Goal: Use online tool/utility: Utilize a website feature to perform a specific function

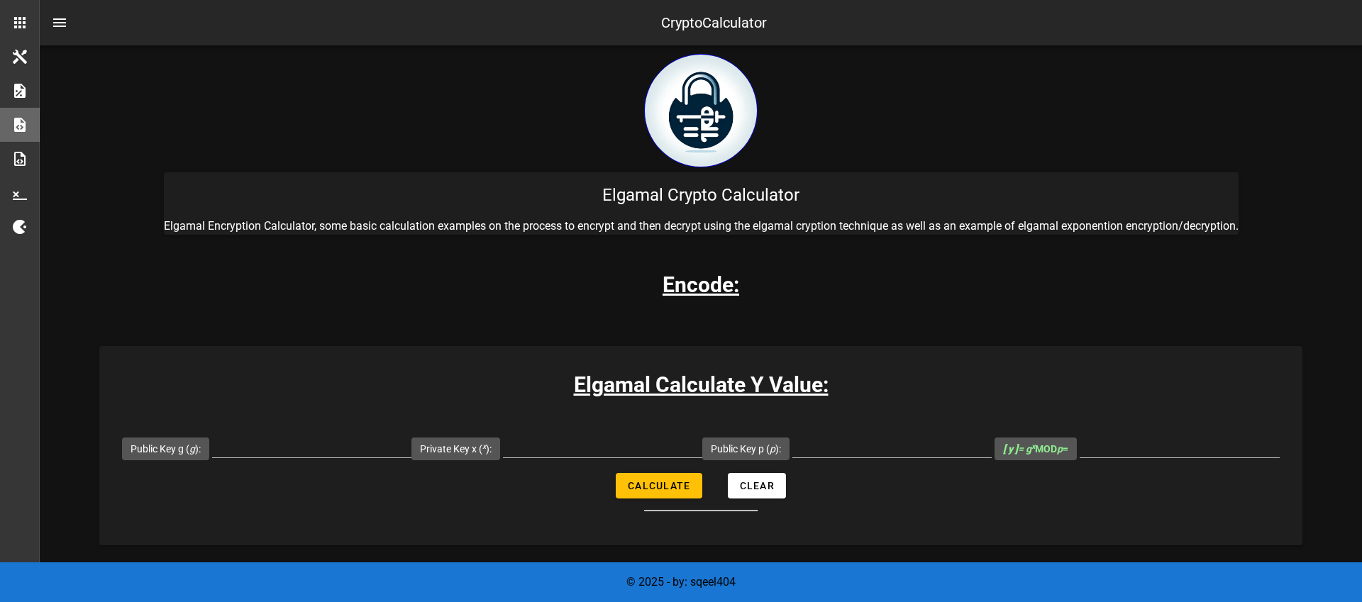
scroll to position [218, 0]
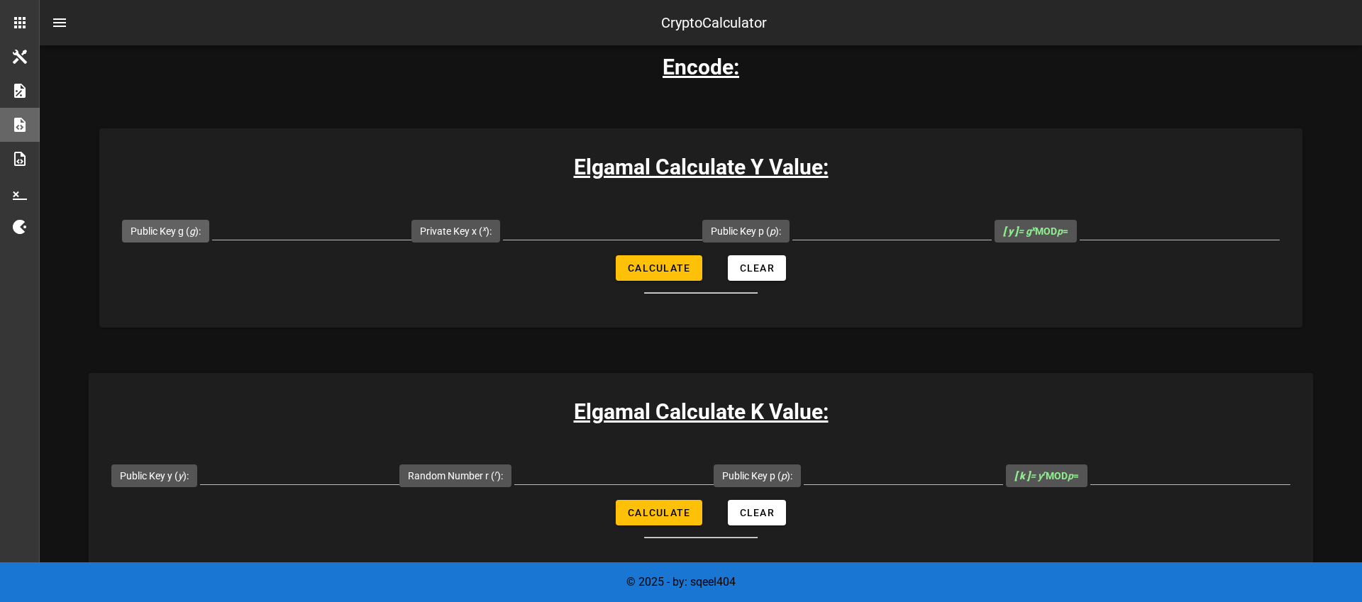
click at [201, 238] on span "Public Key g ( g ):" at bounding box center [165, 231] width 70 height 23
click at [201, 232] on label "Public Key g ( g ):" at bounding box center [165, 231] width 70 height 14
click at [216, 232] on input "Public Key g ( g ):" at bounding box center [311, 228] width 199 height 23
type input "5"
click at [613, 233] on input "Private Key x ( x ):" at bounding box center [602, 228] width 199 height 23
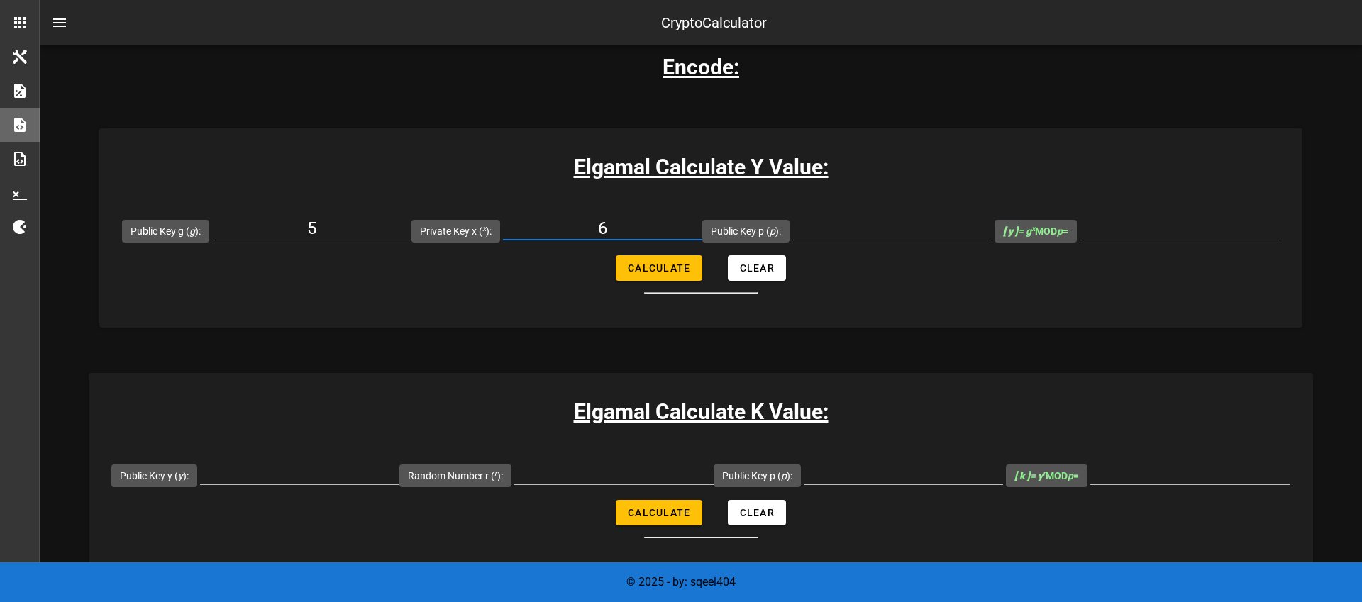
type input "6"
click at [894, 228] on input "Public Key p ( p ):" at bounding box center [891, 228] width 199 height 23
type input "12"
click at [639, 265] on span "Calculate" at bounding box center [658, 267] width 63 height 11
type input "1"
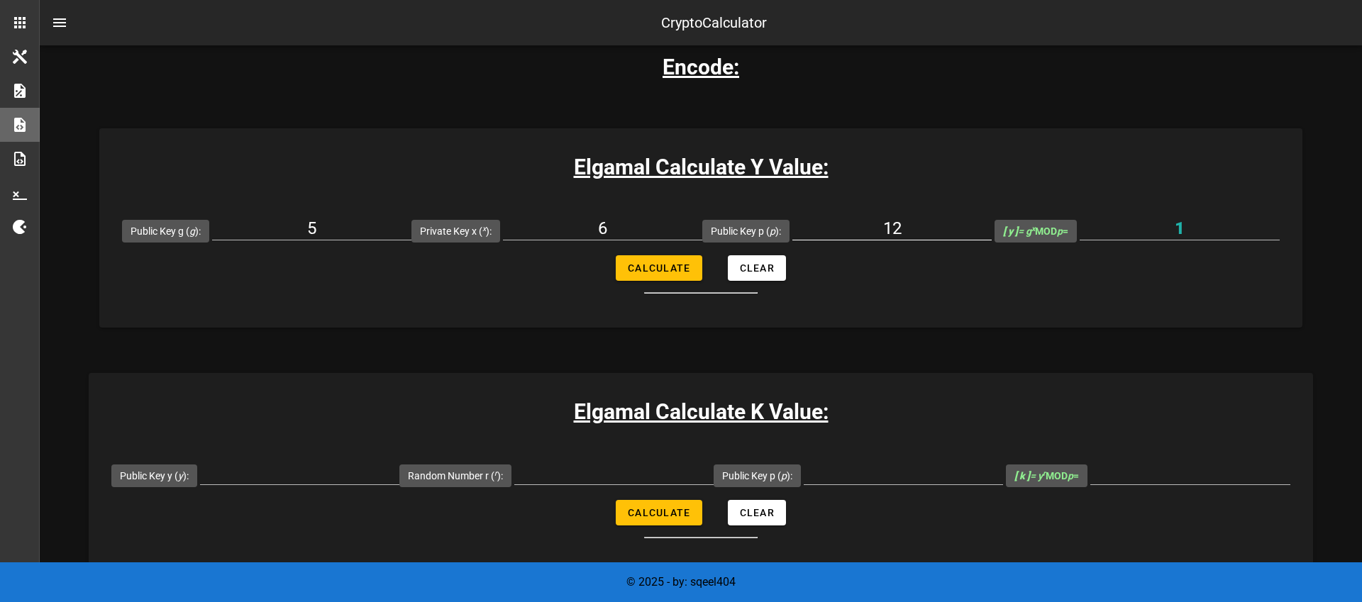
click at [915, 235] on input "12" at bounding box center [891, 228] width 199 height 23
click at [1169, 233] on input "1" at bounding box center [1179, 228] width 200 height 23
click at [835, 230] on input "12" at bounding box center [891, 228] width 199 height 23
click at [891, 228] on input "12" at bounding box center [891, 228] width 199 height 23
type input "1"
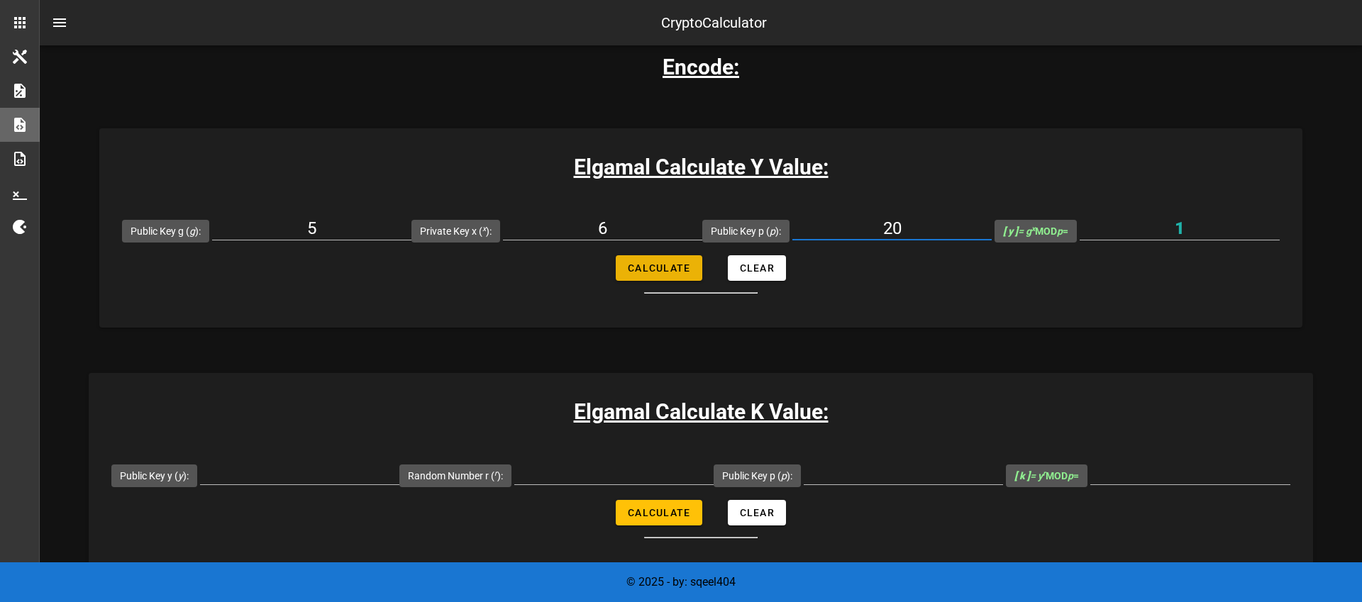
type input "20"
click at [634, 279] on button "Calculate" at bounding box center [659, 268] width 86 height 26
type input "5"
click at [1004, 235] on icon "[ y ] = g x" at bounding box center [1019, 231] width 32 height 11
click at [1079, 235] on input "5" at bounding box center [1179, 228] width 200 height 23
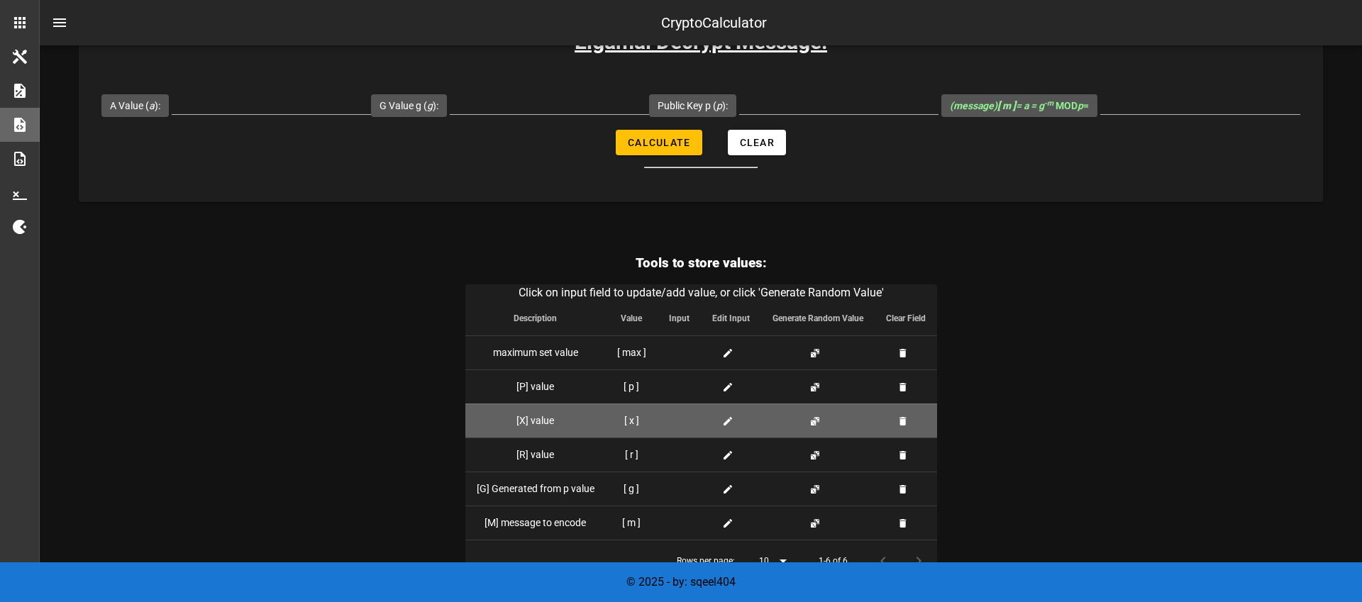
scroll to position [3026, 0]
